Goal: Transaction & Acquisition: Purchase product/service

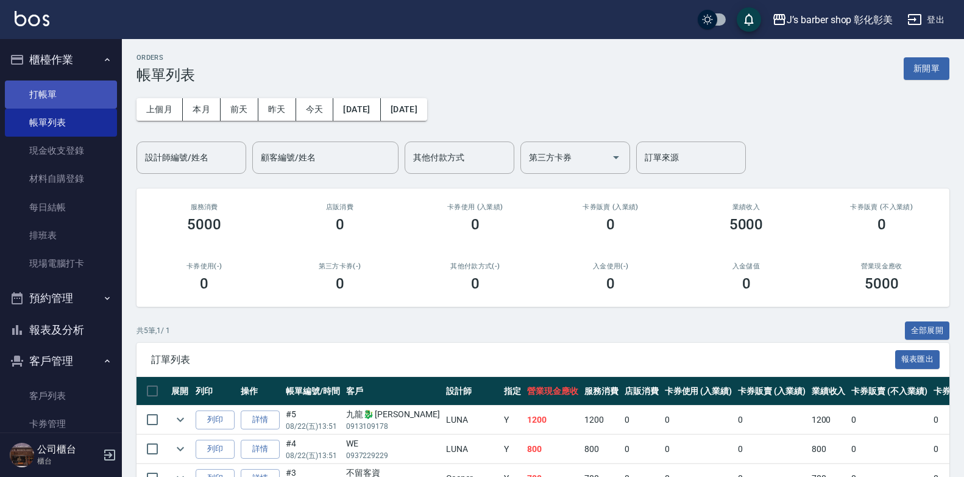
click at [49, 94] on link "打帳單" at bounding box center [61, 94] width 112 height 28
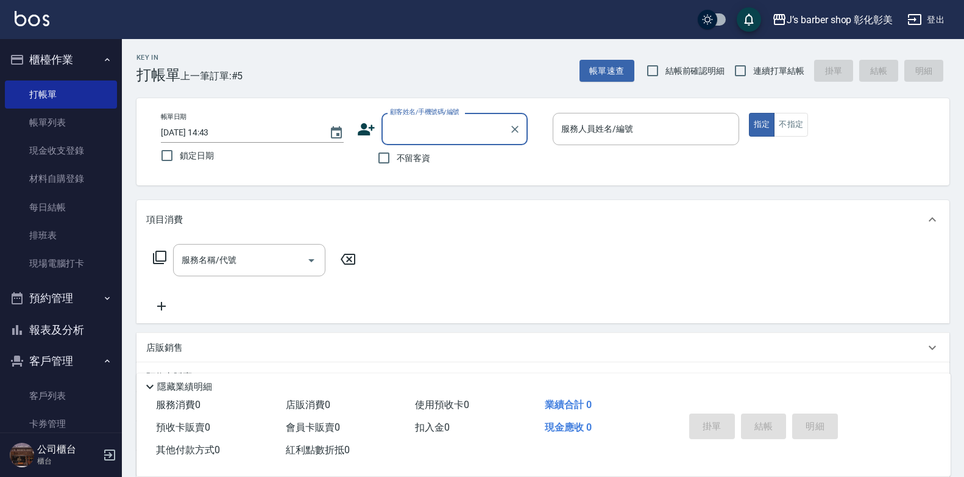
click at [213, 130] on input "[DATE] 14:43" at bounding box center [239, 133] width 156 height 20
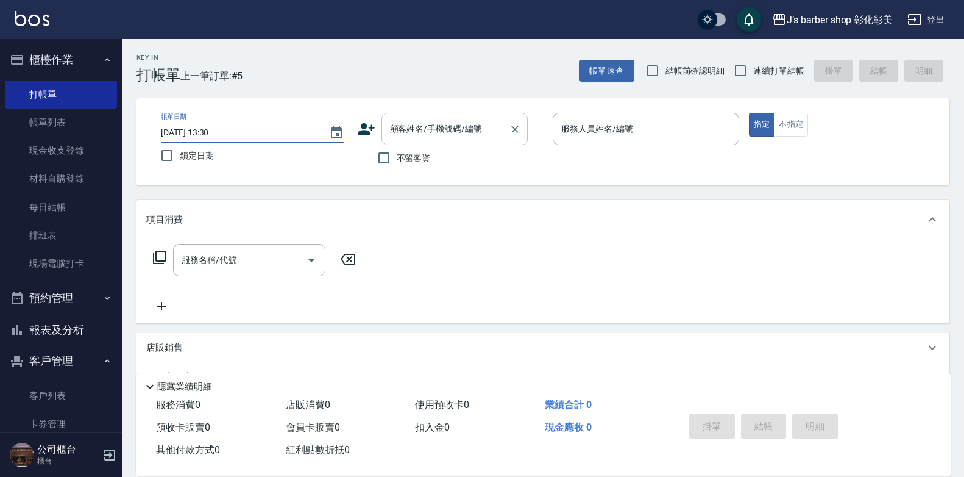
type input "[DATE] 13:30"
click at [444, 121] on div "顧客姓名/手機號碼/編號 顧客姓名/手機號碼/編號" at bounding box center [455, 129] width 146 height 32
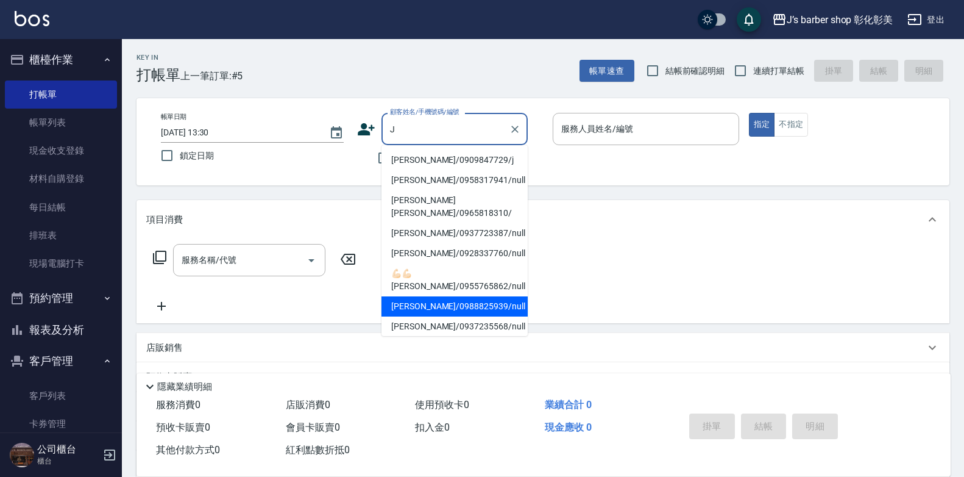
click at [505, 296] on li "[PERSON_NAME]/0988825939/null" at bounding box center [455, 306] width 146 height 20
type input "[PERSON_NAME]/0988825939/null"
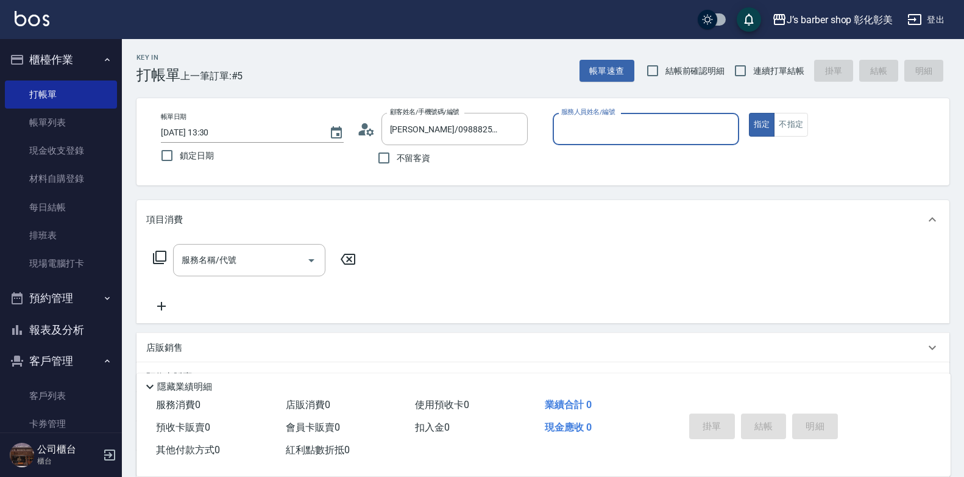
click at [614, 127] on input "服務人員姓名/編號" at bounding box center [646, 128] width 176 height 21
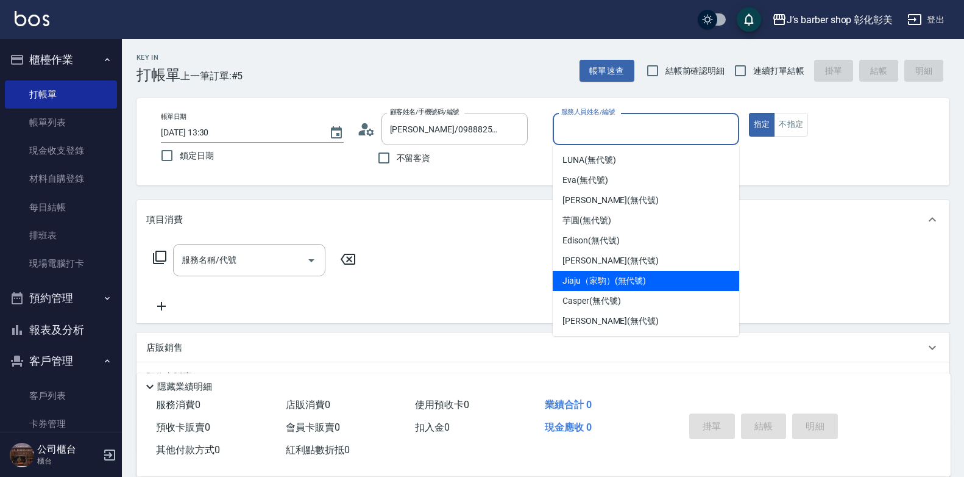
click at [575, 277] on span "Jiaju（家駒） (無代號)" at bounding box center [605, 280] width 84 height 13
type input "Jiaju（家駒）(無代號)"
click at [575, 277] on div "服務名稱/代號 服務名稱/代號" at bounding box center [543, 281] width 813 height 84
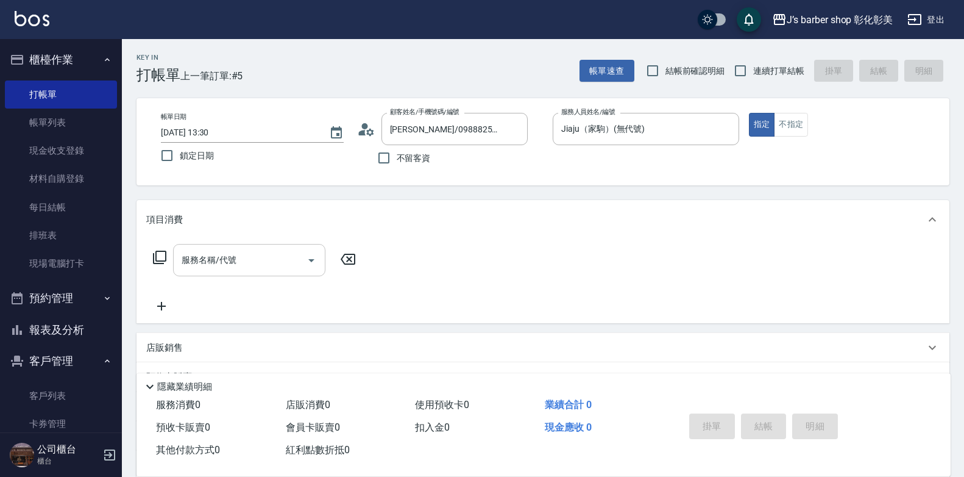
click at [279, 268] on input "服務名稱/代號" at bounding box center [240, 259] width 123 height 21
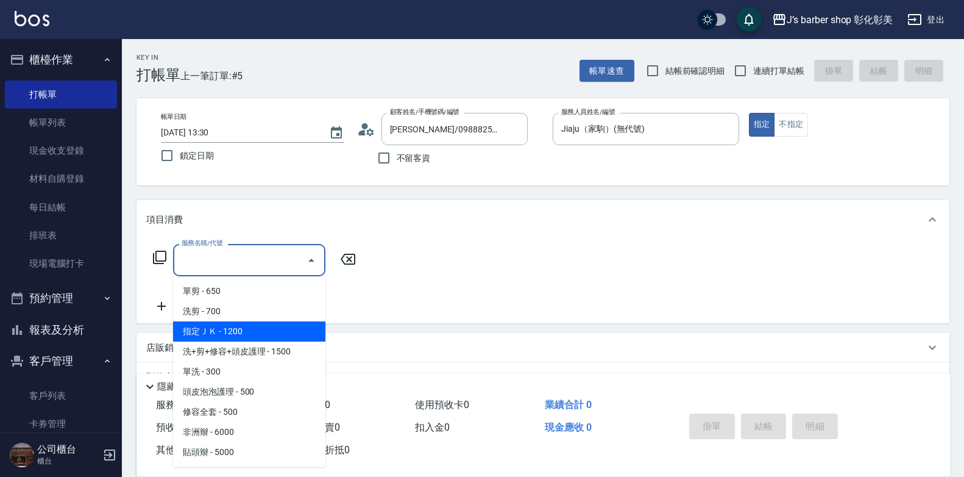
click at [267, 332] on span "指定ＪＫ - 1200" at bounding box center [249, 331] width 152 height 20
type input "指定ＪＫ(102)"
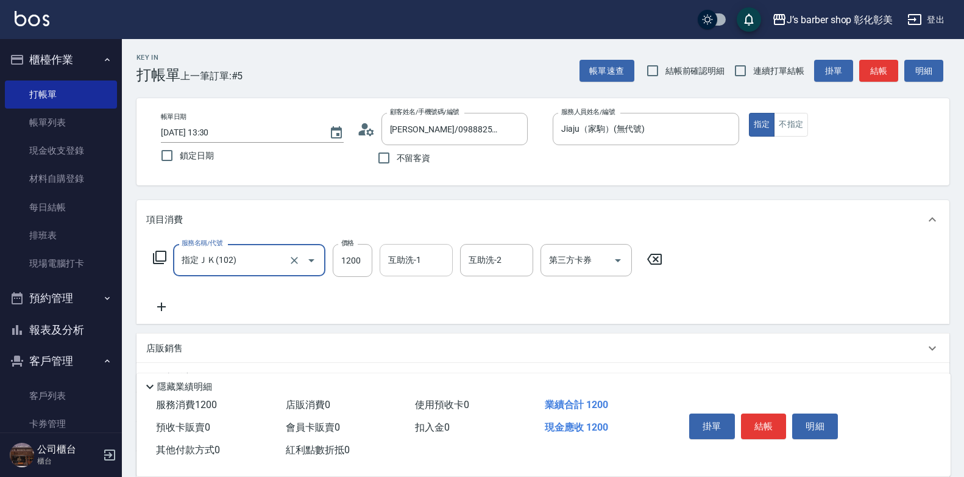
click at [428, 269] on input "互助洗-1" at bounding box center [416, 259] width 62 height 21
click at [427, 267] on input "互助洗-1" at bounding box center [416, 259] width 62 height 21
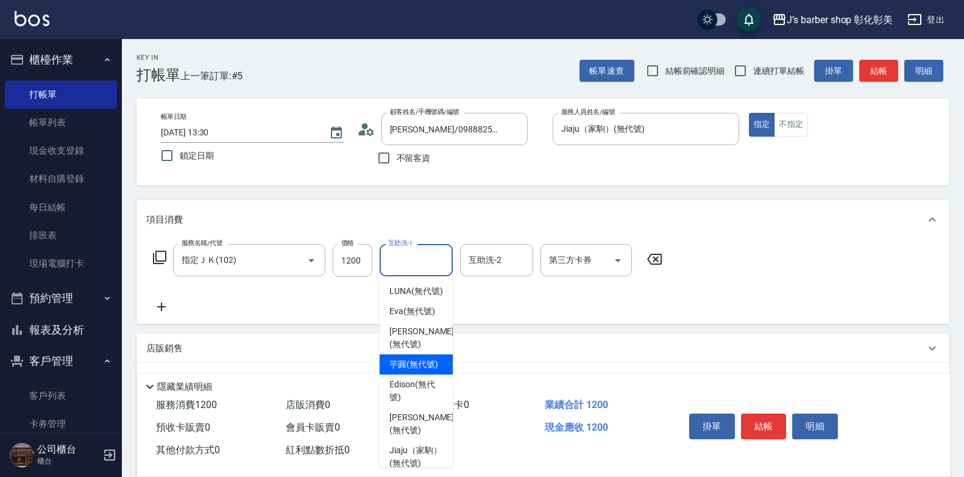
click at [418, 371] on span "芋圓 (無代號)" at bounding box center [413, 364] width 49 height 13
type input "芋圓(無代號)"
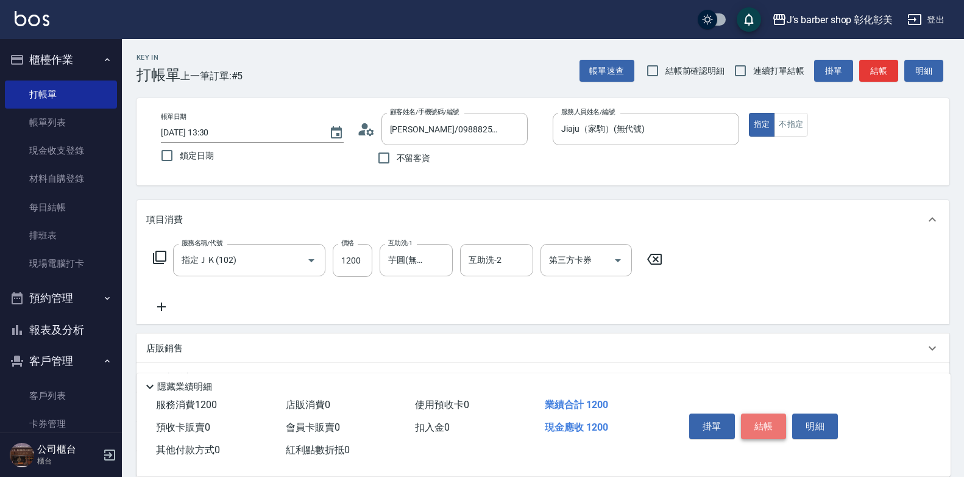
click at [750, 413] on button "結帳" at bounding box center [764, 426] width 46 height 26
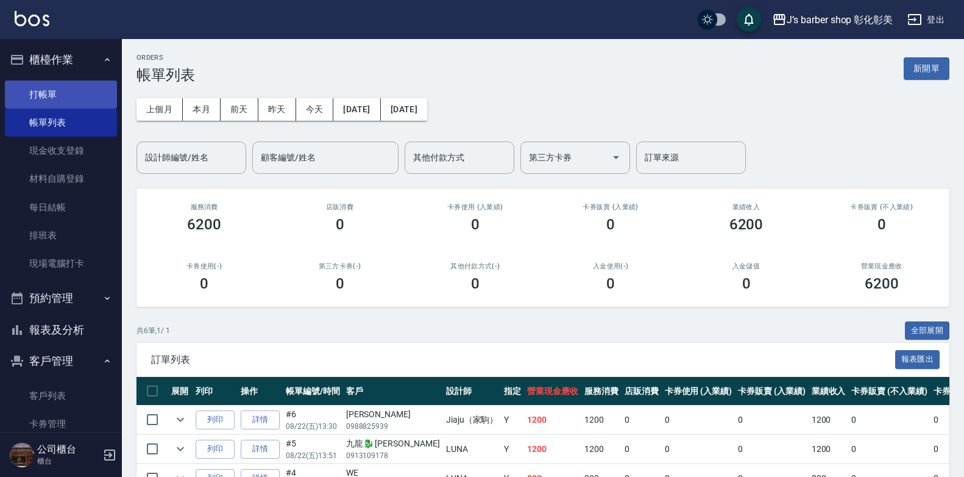
click at [74, 98] on link "打帳單" at bounding box center [61, 94] width 112 height 28
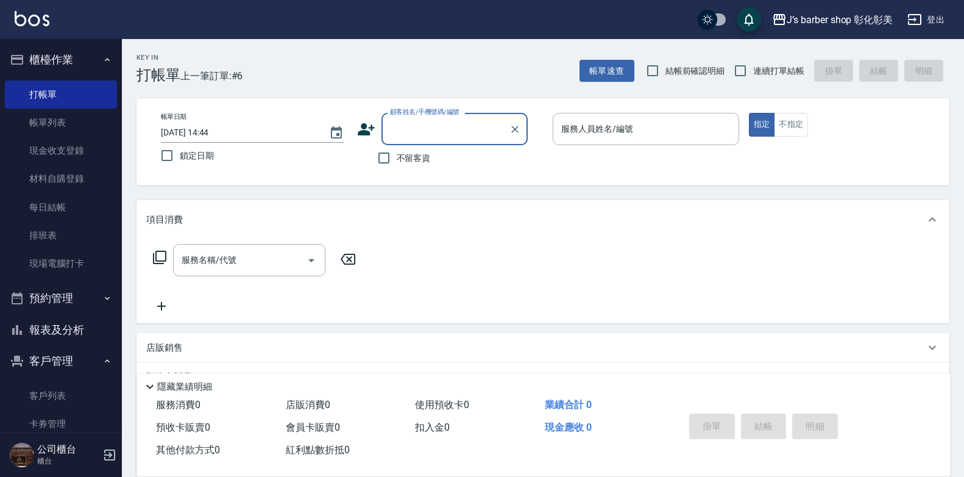
click at [215, 129] on input "[DATE] 14:44" at bounding box center [239, 133] width 156 height 20
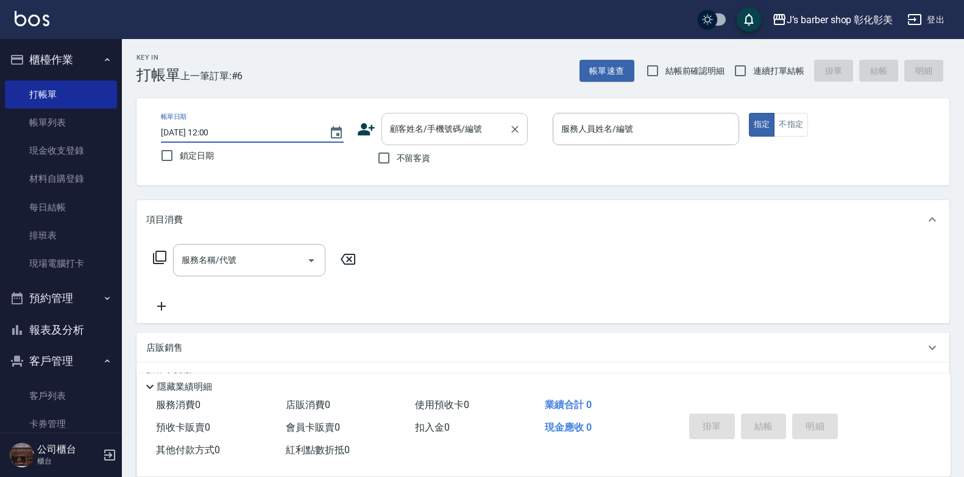
type input "[DATE] 12:00"
click at [483, 127] on input "顧客姓名/手機號碼/編號" at bounding box center [445, 128] width 117 height 21
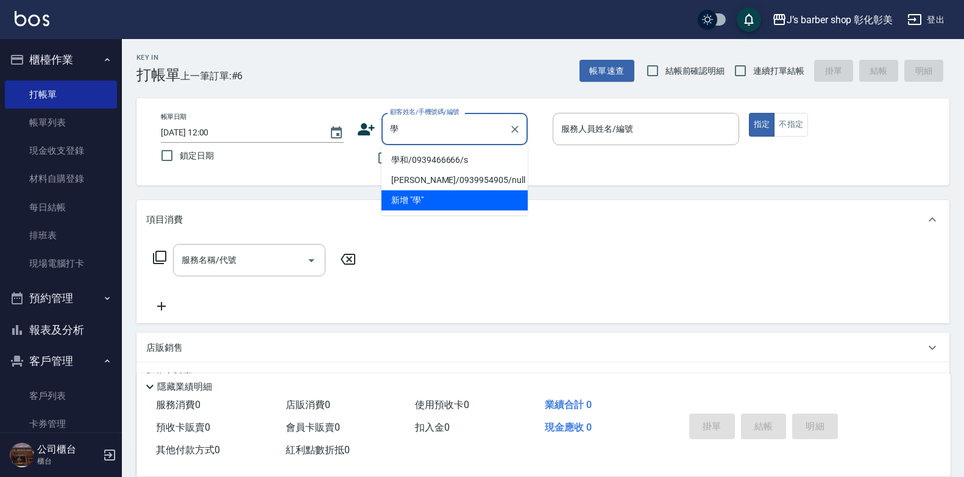
click at [492, 152] on li "學和/0939466666/s" at bounding box center [455, 160] width 146 height 20
type input "學和/0939466666/s"
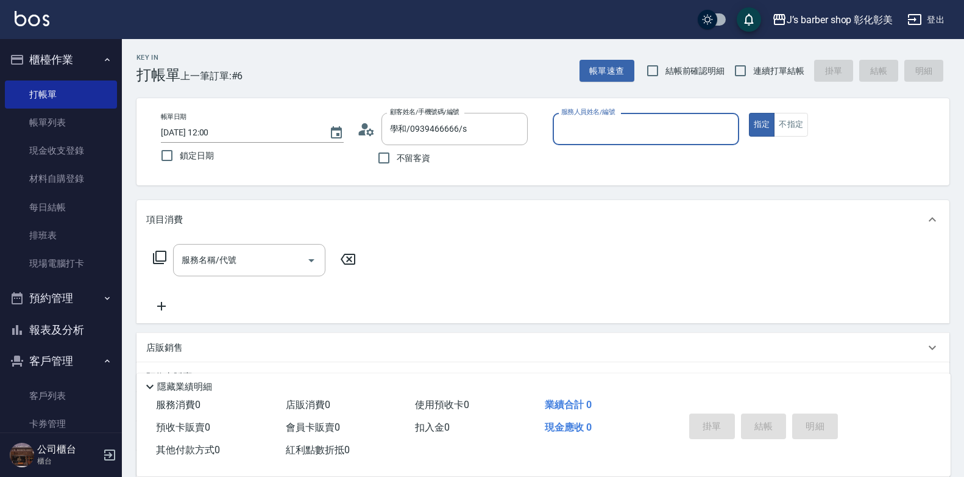
click at [603, 132] on input "服務人員姓名/編號" at bounding box center [646, 128] width 176 height 21
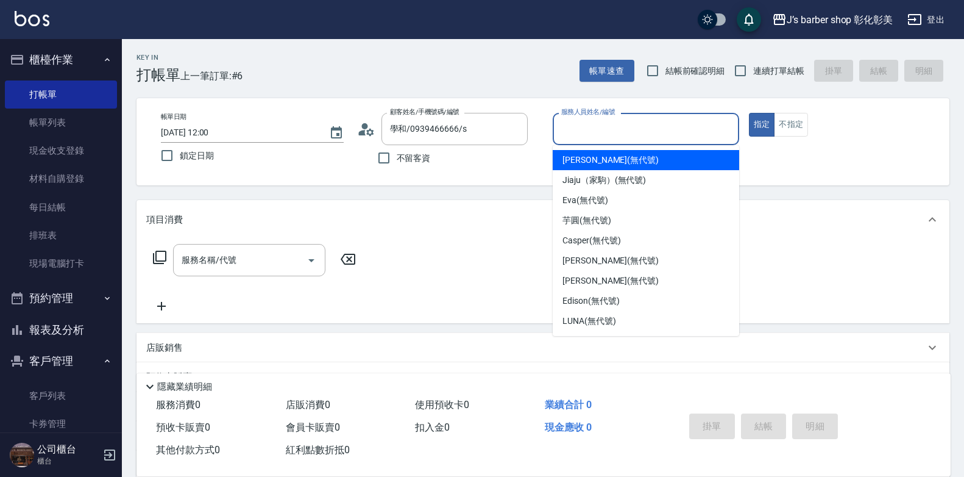
click at [603, 132] on input "服務人員姓名/編號" at bounding box center [646, 128] width 176 height 21
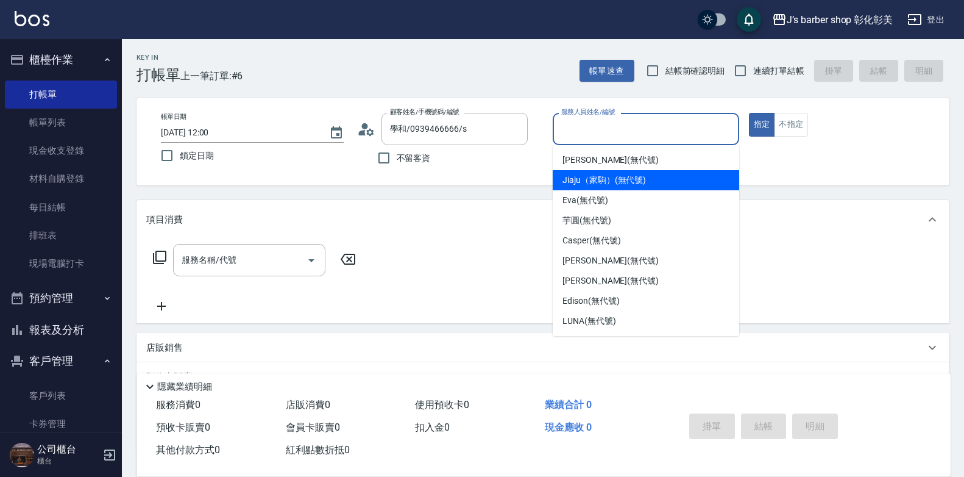
click at [604, 180] on span "Jiaju（家駒） (無代號)" at bounding box center [605, 180] width 84 height 13
type input "Jiaju（家駒）(無代號)"
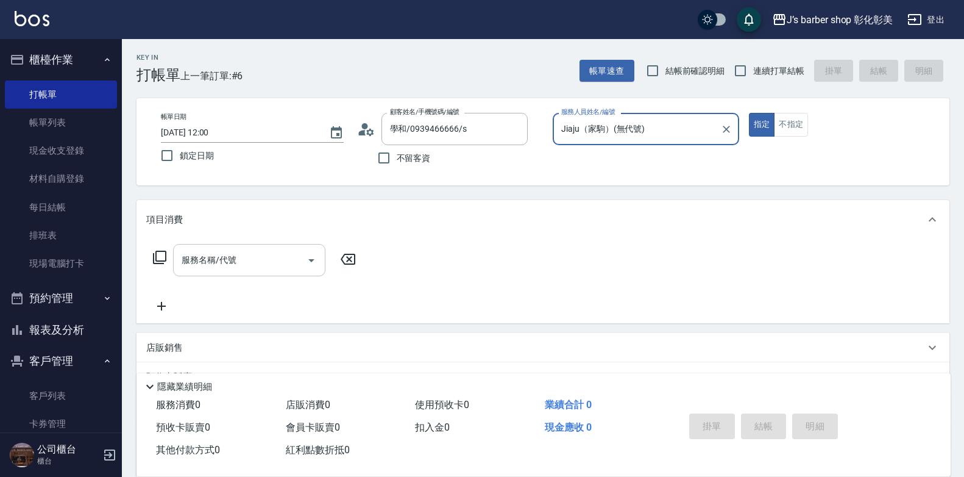
click at [274, 251] on input "服務名稱/代號" at bounding box center [240, 259] width 123 height 21
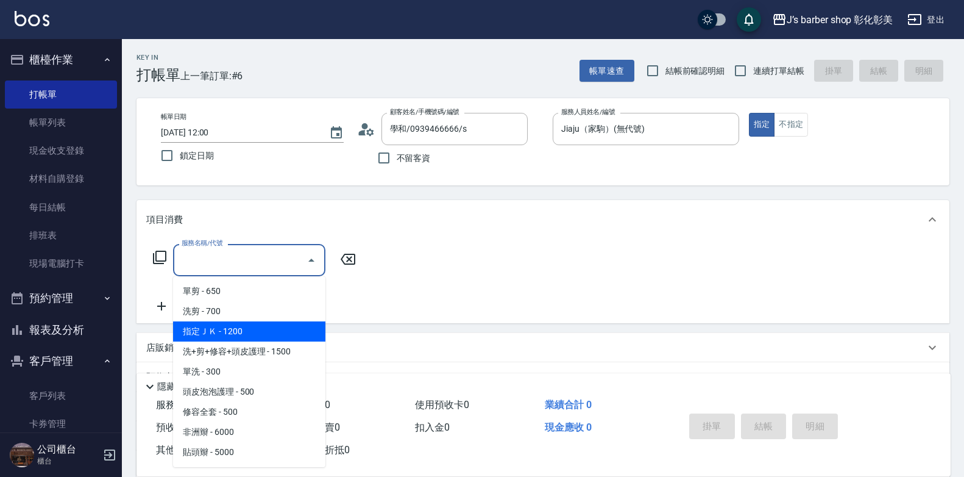
click at [257, 331] on span "指定ＪＫ - 1200" at bounding box center [249, 331] width 152 height 20
type input "指定ＪＫ(102)"
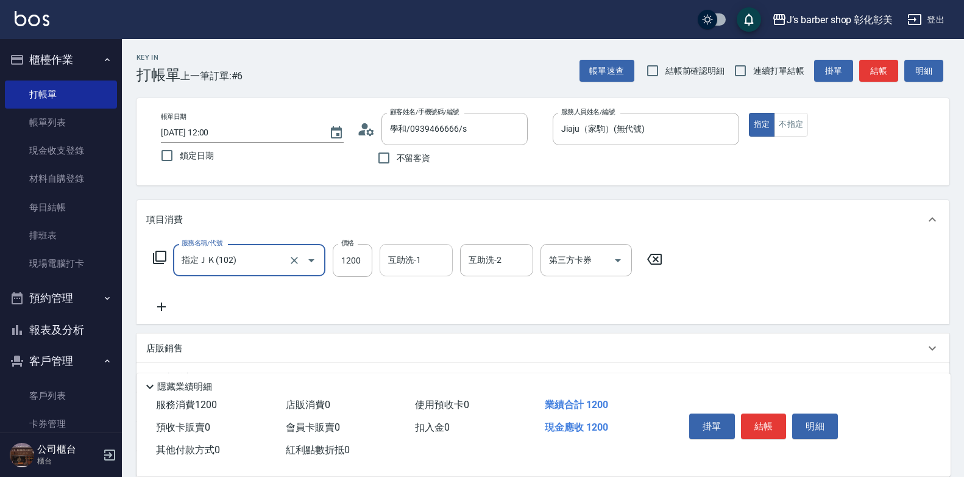
click at [383, 265] on div "互助洗-1" at bounding box center [416, 260] width 73 height 32
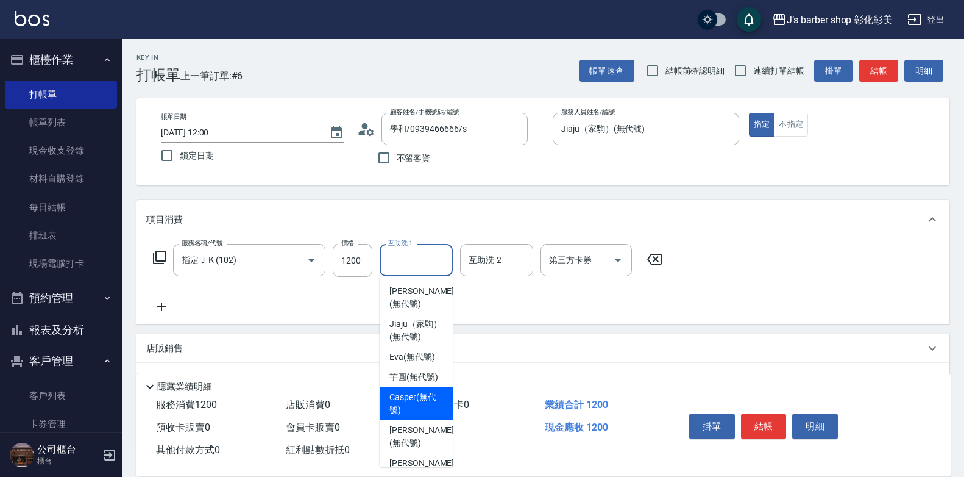
click at [421, 416] on span "Casper (無代號)" at bounding box center [416, 404] width 54 height 26
type input "Casper(無代號)"
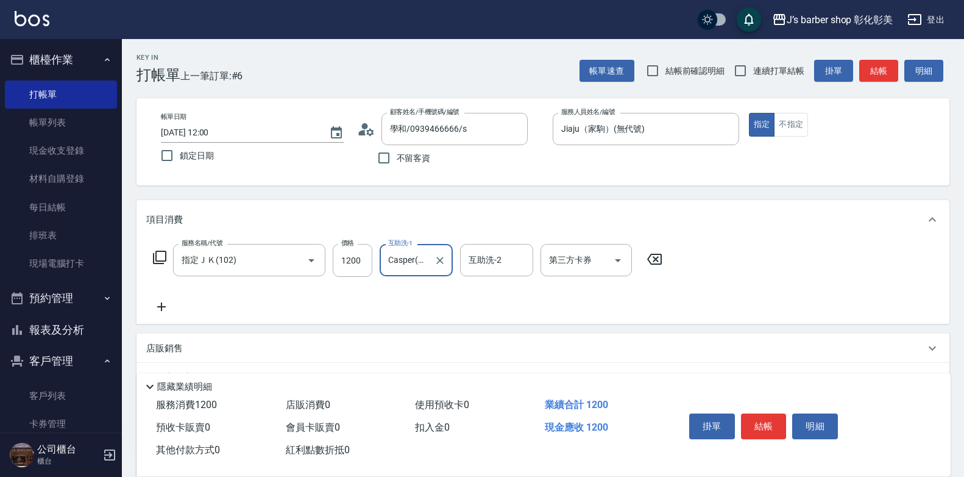
click at [165, 308] on icon at bounding box center [161, 306] width 30 height 15
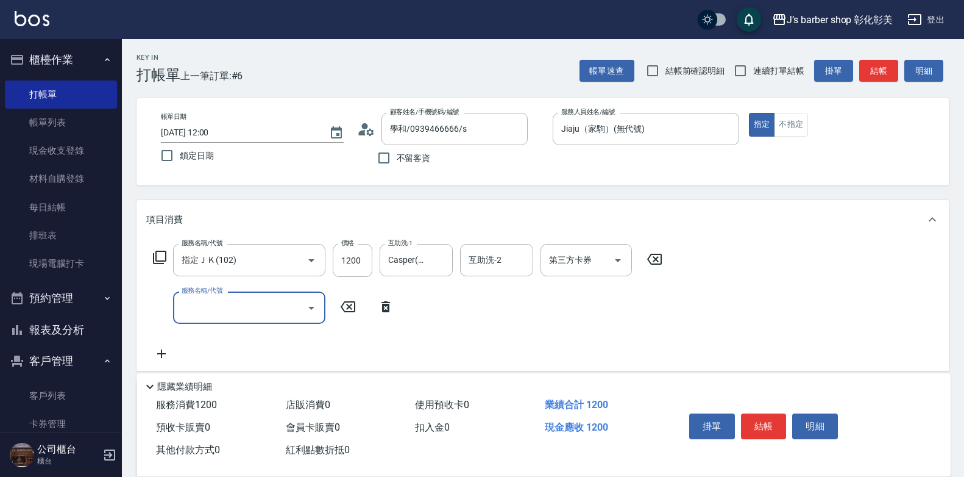
click at [203, 304] on input "服務名稱/代號" at bounding box center [240, 307] width 123 height 21
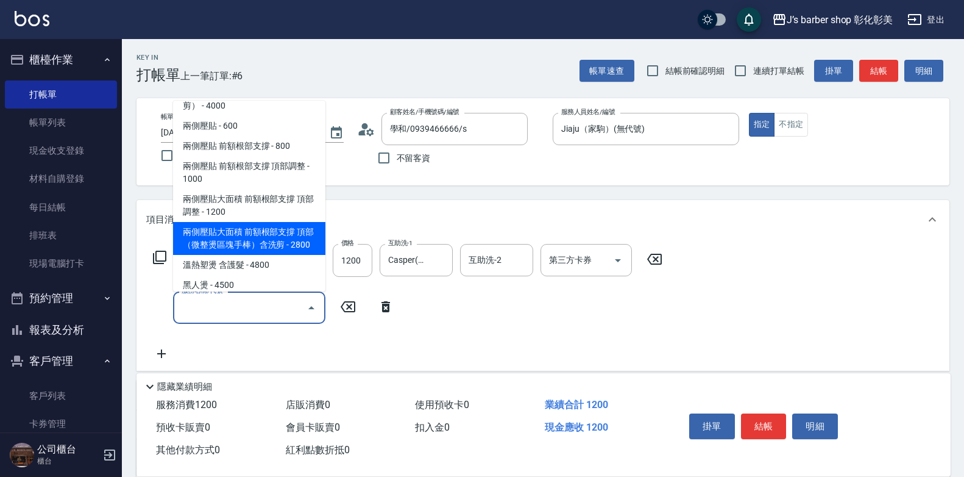
scroll to position [285, 0]
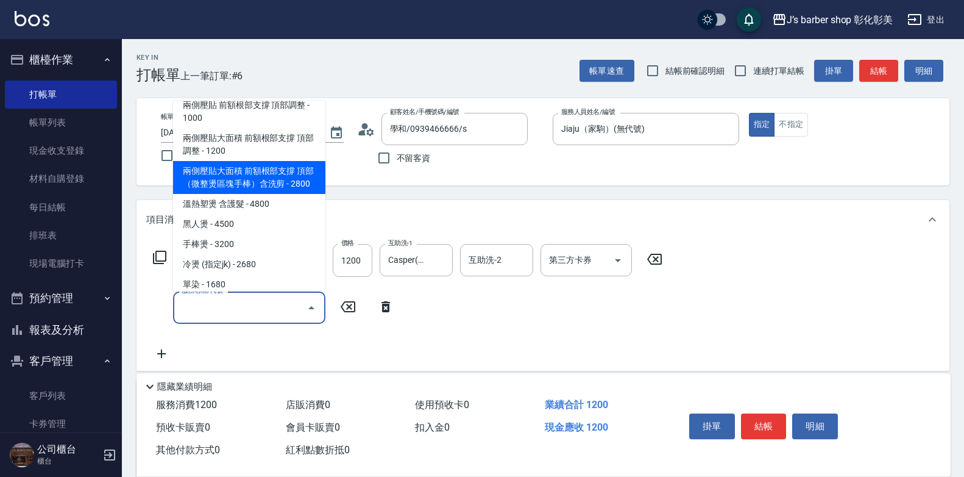
click at [260, 194] on span "兩側壓貼大面積 前額根部支撐 頂部 （微整燙區塊手棒）含洗剪 - 2800" at bounding box center [249, 177] width 152 height 33
type input "兩側壓貼大面積 前額根部支撐 頂部 （微整燙區塊手棒）含洗剪(Gp4)"
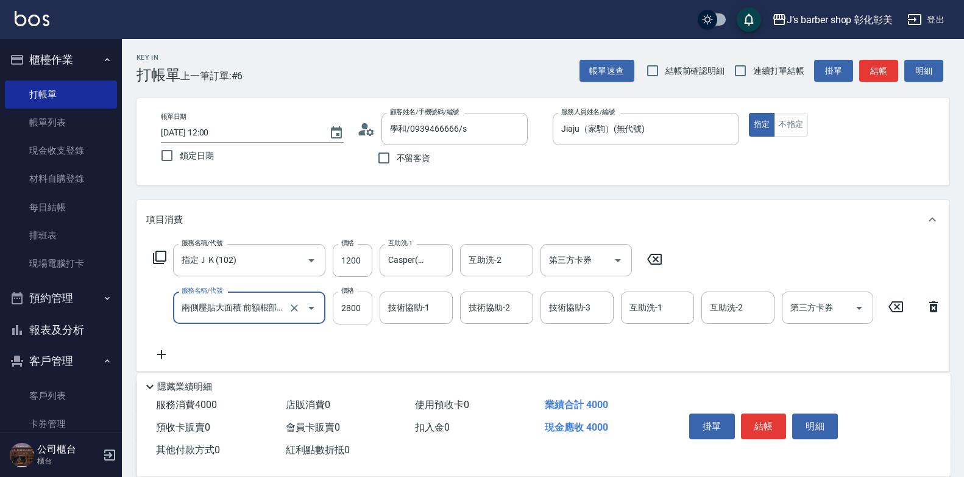
click at [342, 310] on input "2800" at bounding box center [353, 307] width 40 height 33
type input "2100"
click at [388, 317] on input "技術協助-1" at bounding box center [416, 307] width 62 height 21
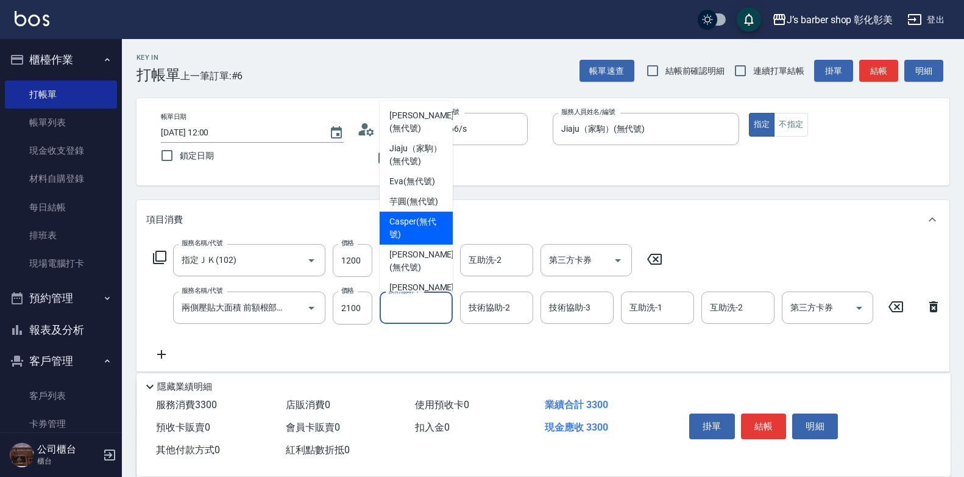
click at [402, 241] on span "Casper (無代號)" at bounding box center [416, 228] width 54 height 26
type input "Casper(無代號)"
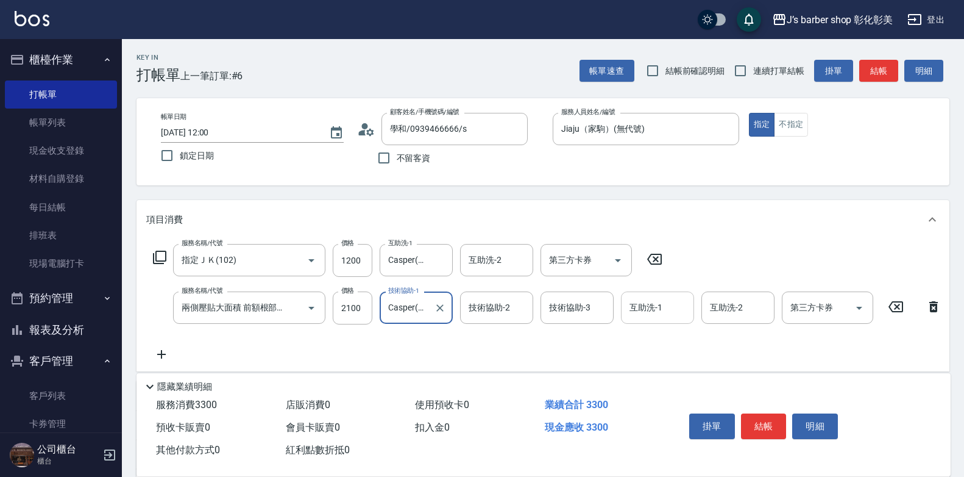
click at [656, 310] on div "互助洗-1 互助洗-1" at bounding box center [657, 307] width 73 height 32
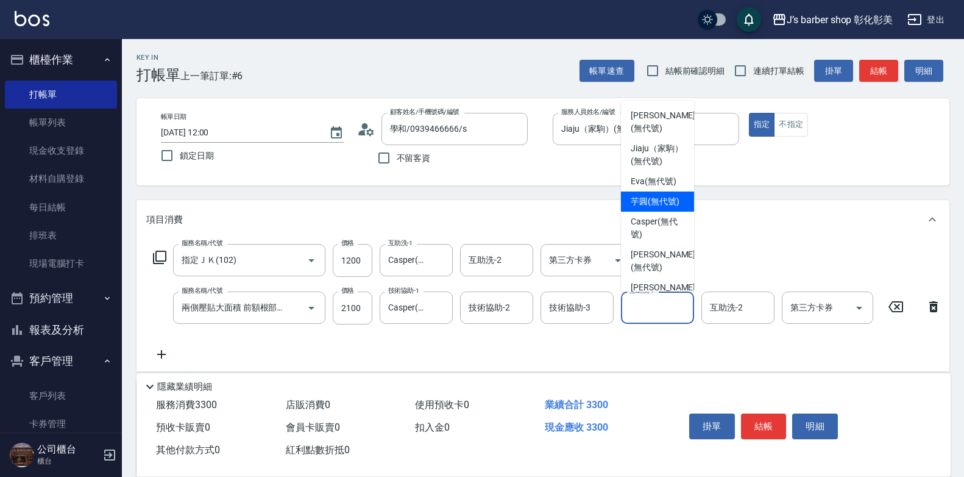
click at [655, 208] on span "芋圓 (無代號)" at bounding box center [655, 201] width 49 height 13
type input "芋圓(無代號)"
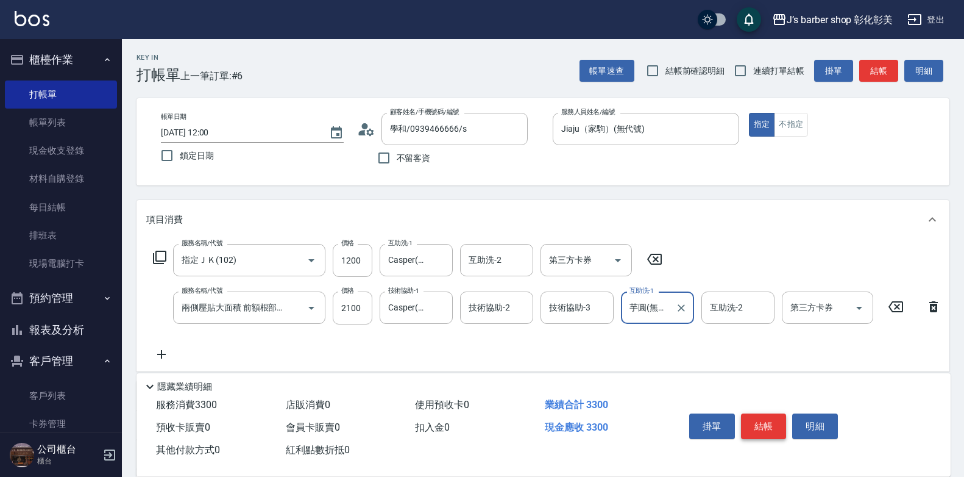
click at [755, 415] on button "結帳" at bounding box center [764, 426] width 46 height 26
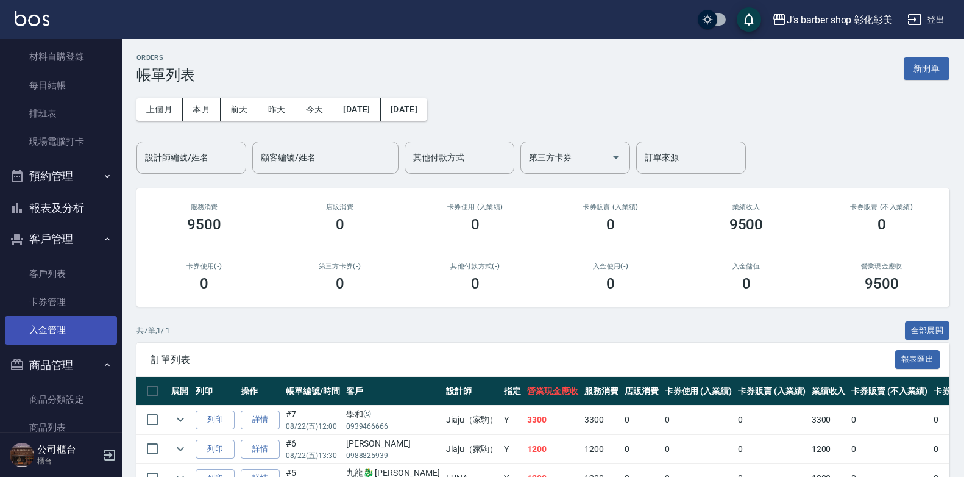
scroll to position [151, 0]
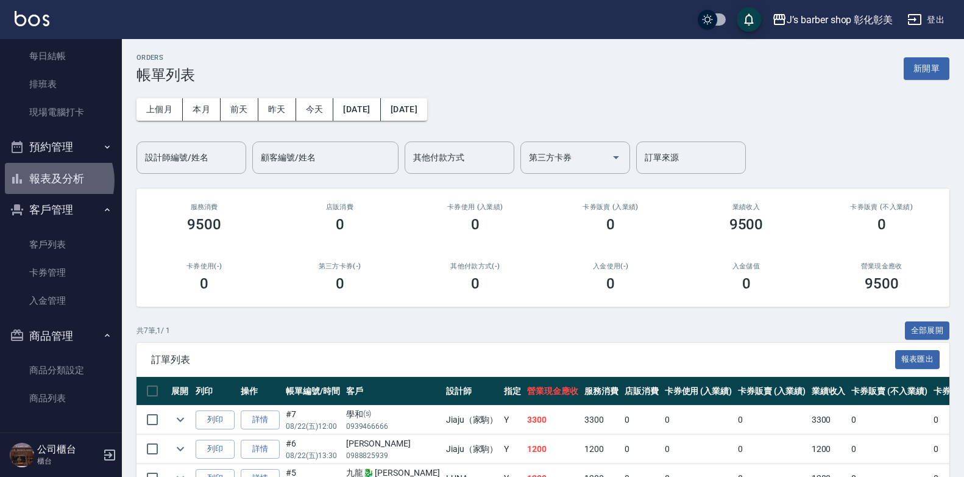
click at [48, 181] on button "報表及分析" at bounding box center [61, 179] width 112 height 32
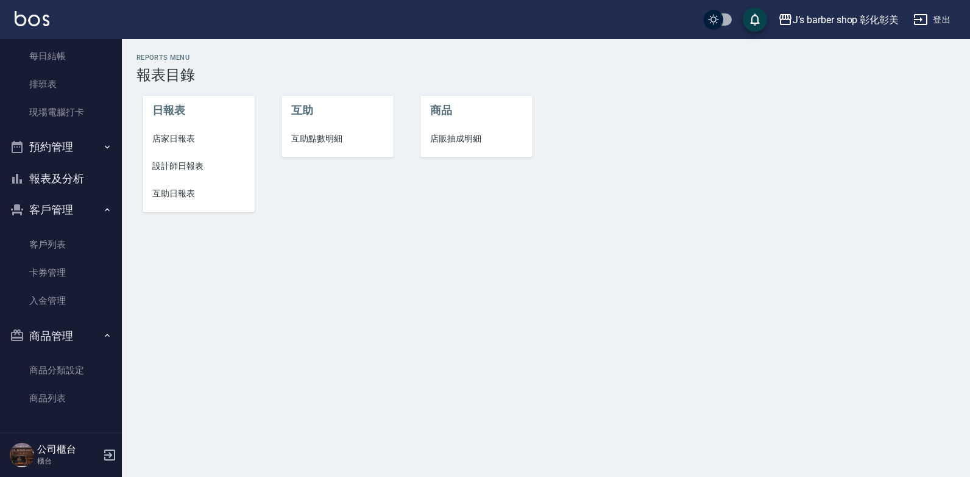
click at [314, 138] on span "互助點數明細" at bounding box center [337, 138] width 93 height 13
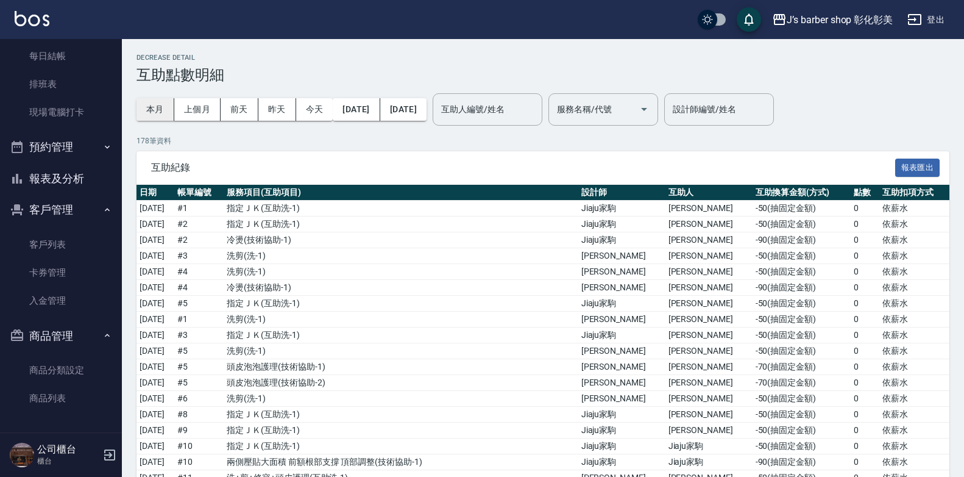
click at [150, 110] on button "本月" at bounding box center [156, 109] width 38 height 23
click at [525, 107] on input "互助人編號/姓名" at bounding box center [487, 109] width 99 height 21
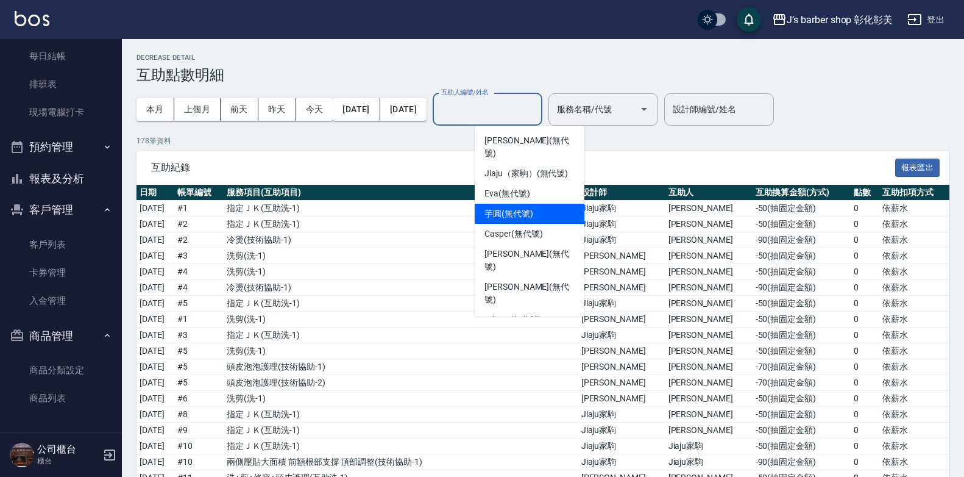
click at [506, 204] on div "芋圓 (無代號)" at bounding box center [530, 214] width 110 height 20
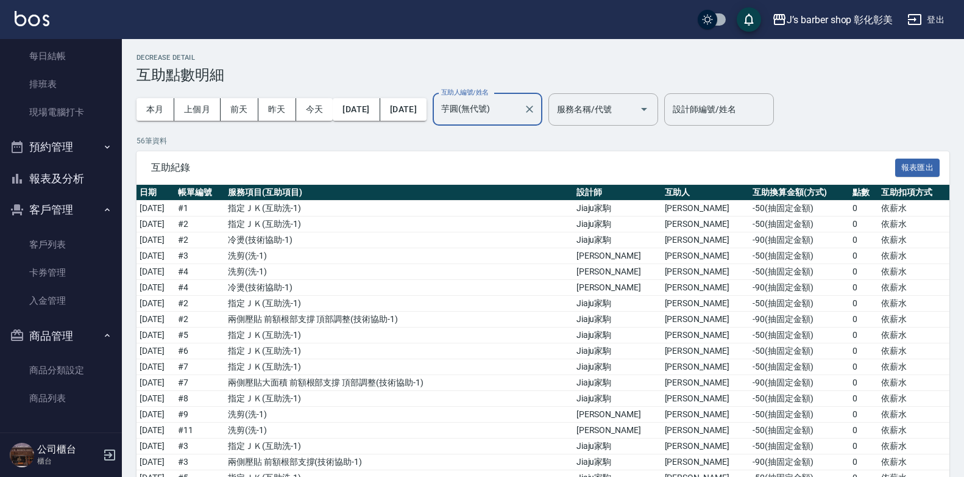
click at [519, 107] on input "芋圓(無代號)" at bounding box center [478, 109] width 80 height 21
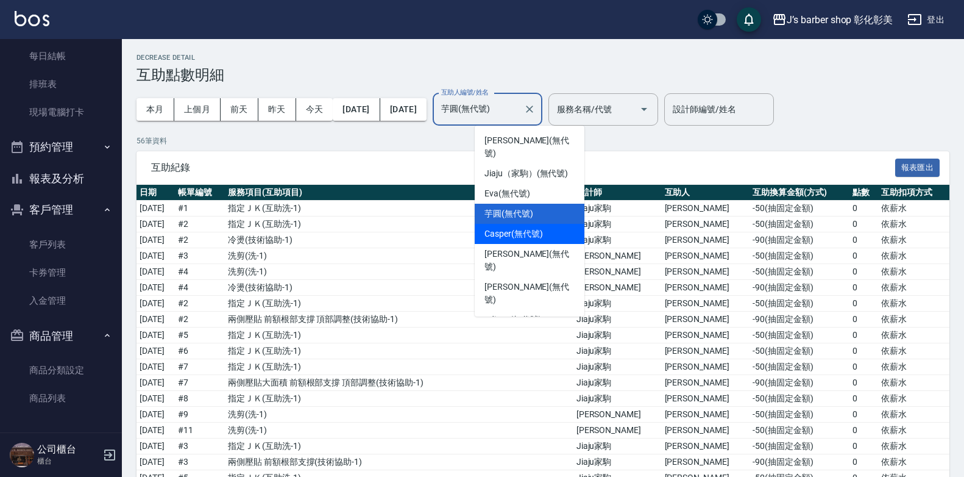
click at [507, 227] on span "Casper (無代號)" at bounding box center [514, 233] width 58 height 13
type input "Casper(無代號)"
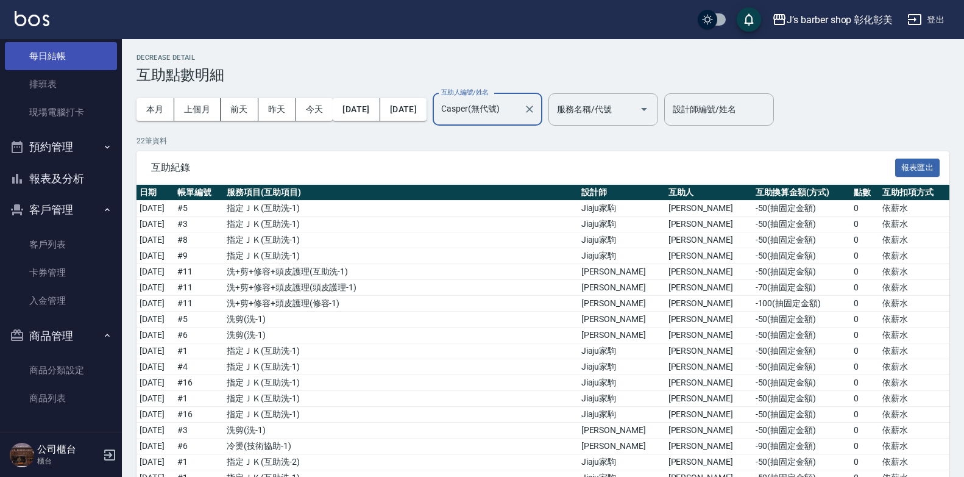
click at [83, 51] on link "每日結帳" at bounding box center [61, 56] width 112 height 28
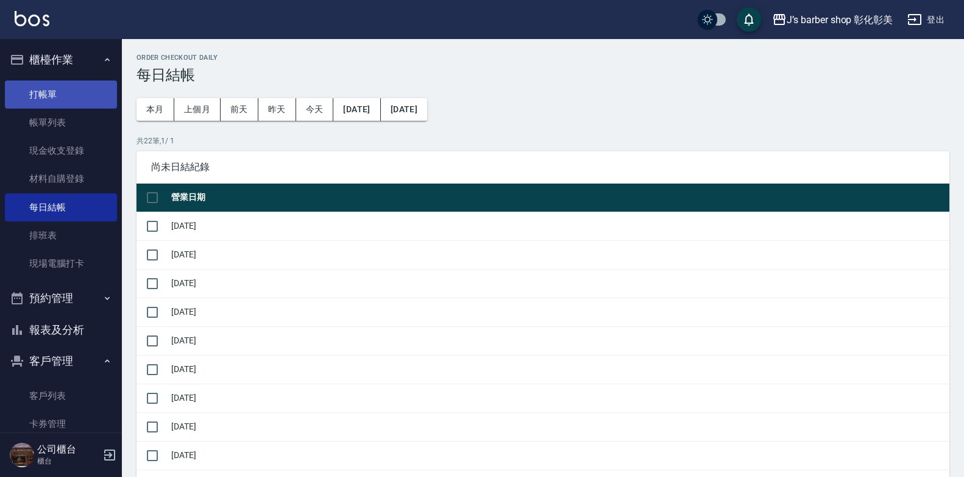
click at [51, 89] on link "打帳單" at bounding box center [61, 94] width 112 height 28
